Goal: Obtain resource: Obtain resource

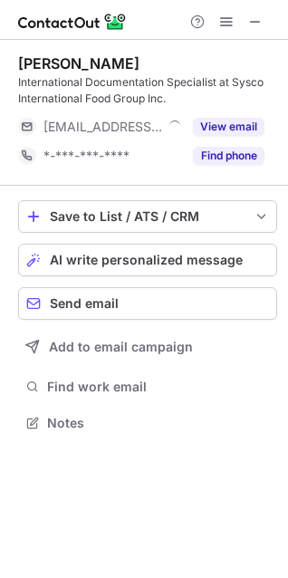
scroll to position [411, 288]
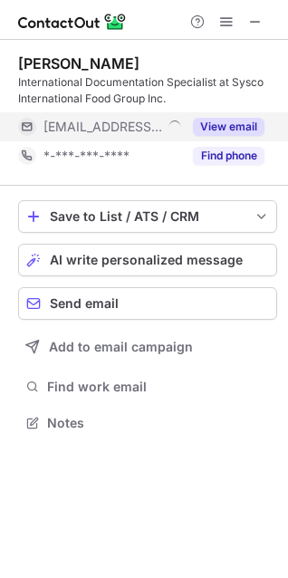
click at [250, 129] on button "View email" at bounding box center [229, 127] width 72 height 18
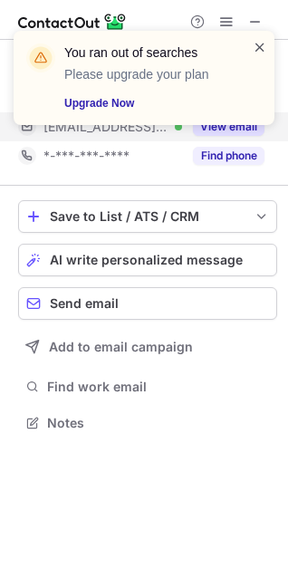
click at [265, 51] on span at bounding box center [260, 47] width 15 height 18
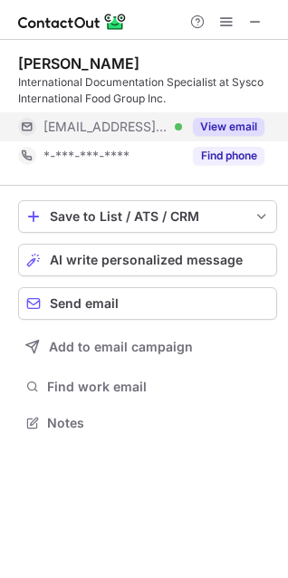
click at [261, 19] on div "You ran out of searches Please upgrade your plan Upgrade Now" at bounding box center [144, 85] width 290 height 145
click at [256, 24] on div "You ran out of searches Please upgrade your plan Upgrade Now" at bounding box center [144, 31] width 290 height 36
click at [254, 26] on span at bounding box center [255, 22] width 15 height 15
